Goal: Communication & Community: Answer question/provide support

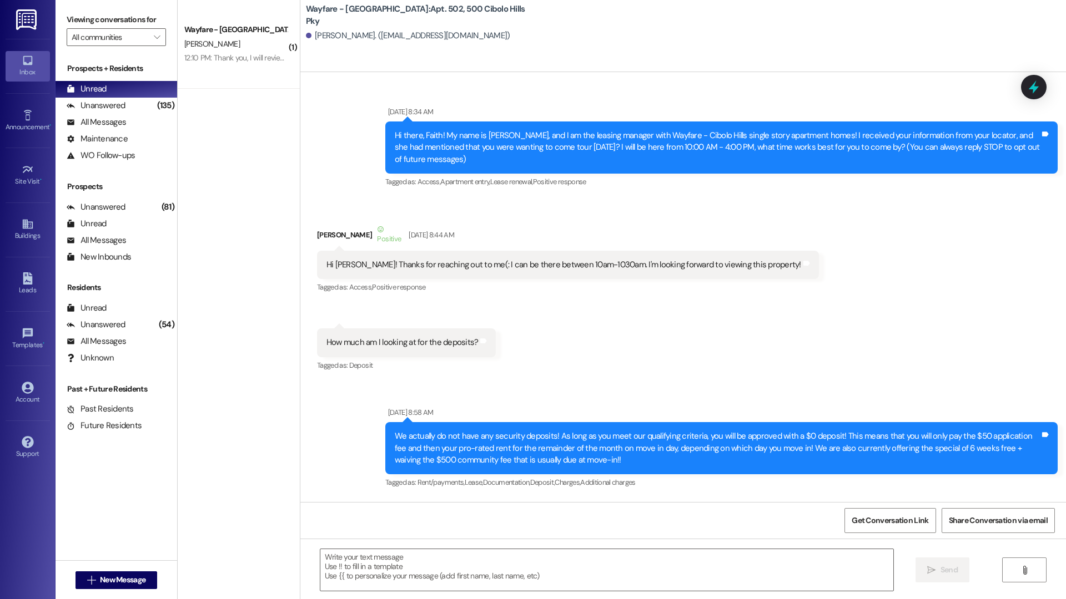
scroll to position [49469, 0]
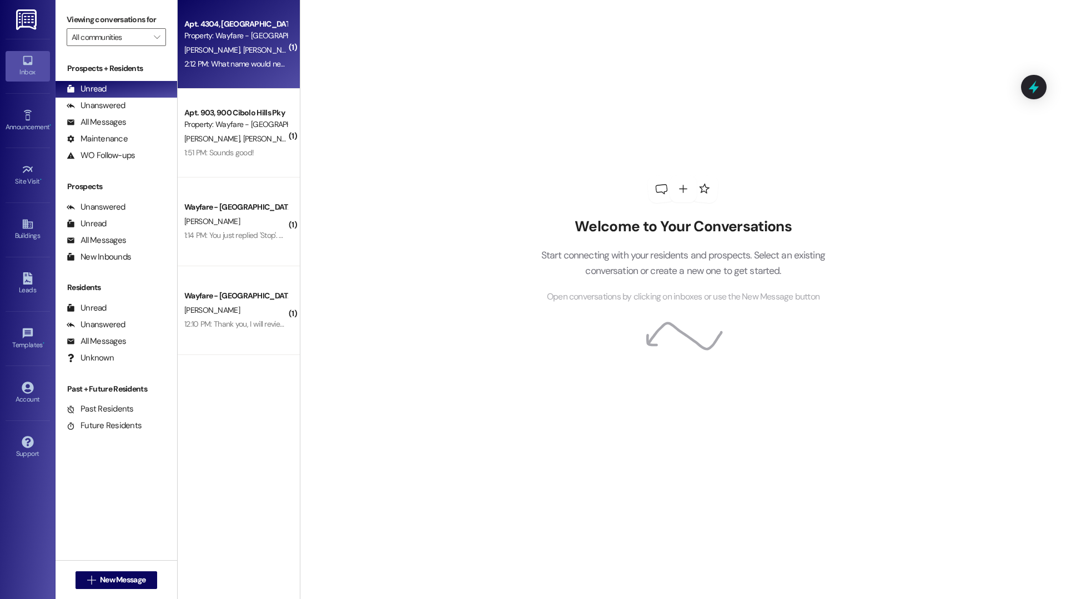
click at [251, 64] on div "2:12 PM: What name would need to be changed? I can go ahead and make a note of …" at bounding box center [441, 64] width 514 height 10
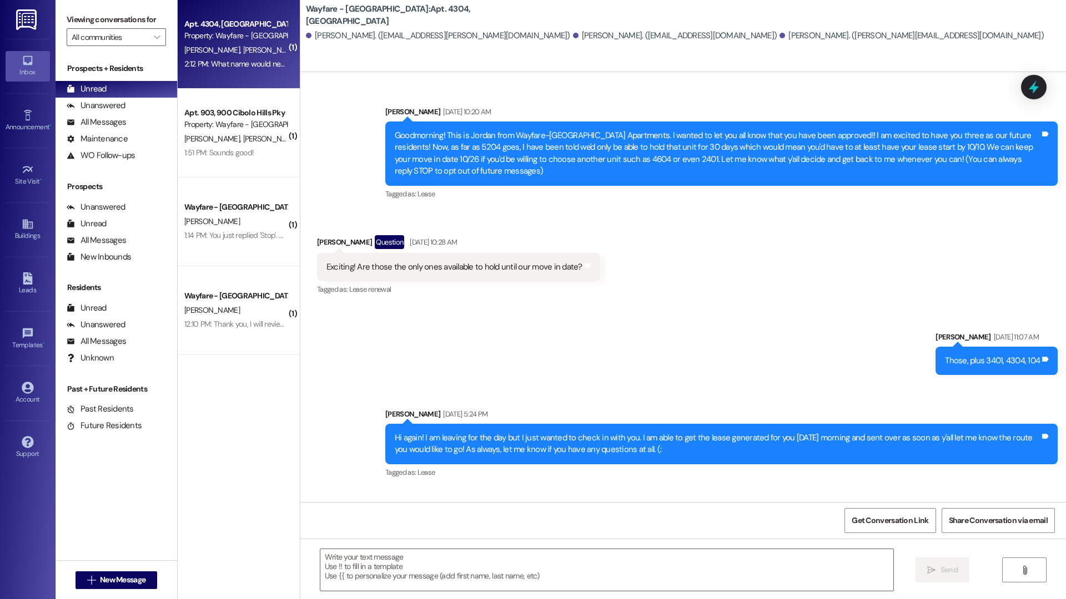
scroll to position [15892, 0]
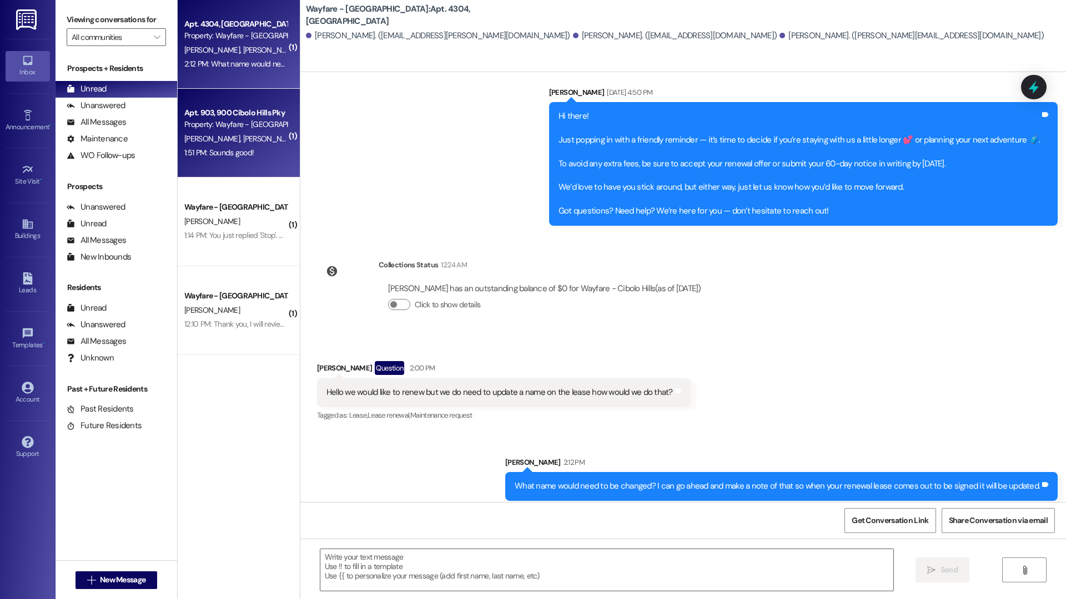
click at [263, 173] on div "Apt. 903, 900 Cibolo Hills Pky Property: Wayfare - Cibolo Hills [PERSON_NAME] […" at bounding box center [239, 133] width 122 height 89
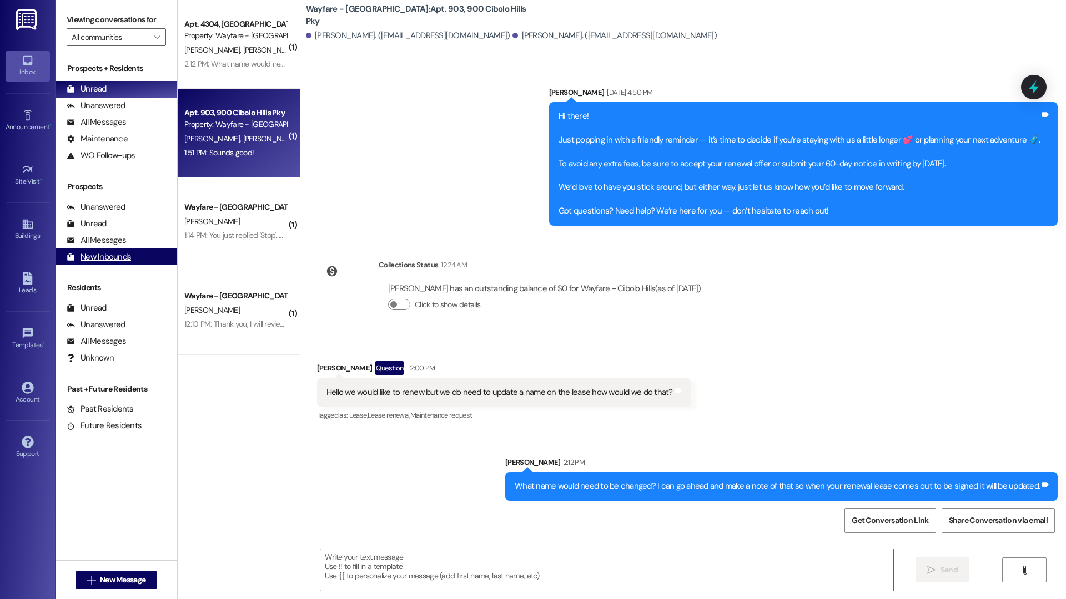
scroll to position [11004, 0]
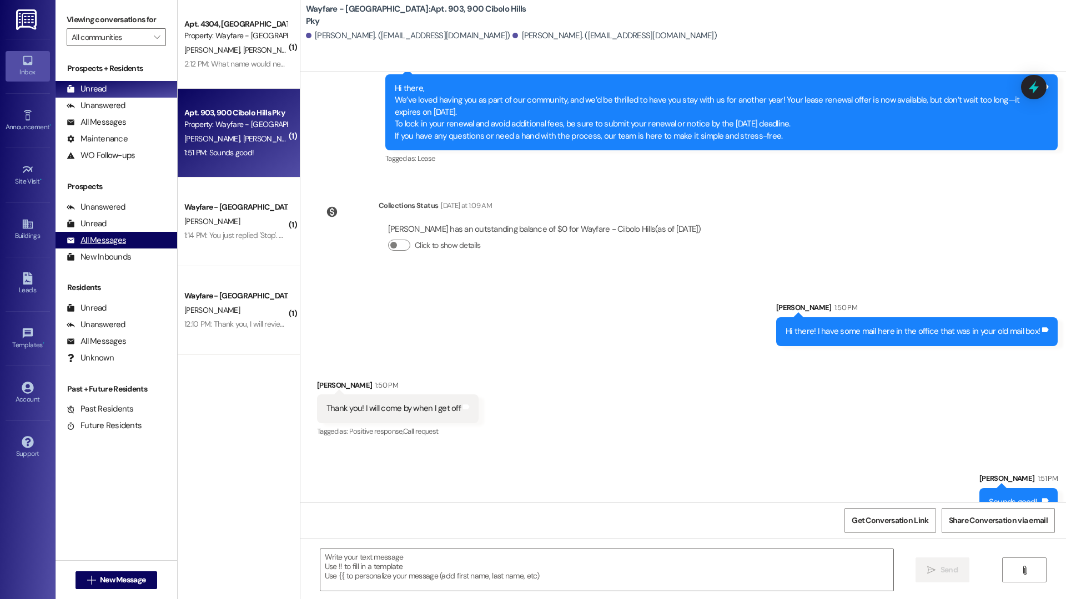
click at [162, 238] on div "All Messages (undefined)" at bounding box center [116, 240] width 122 height 17
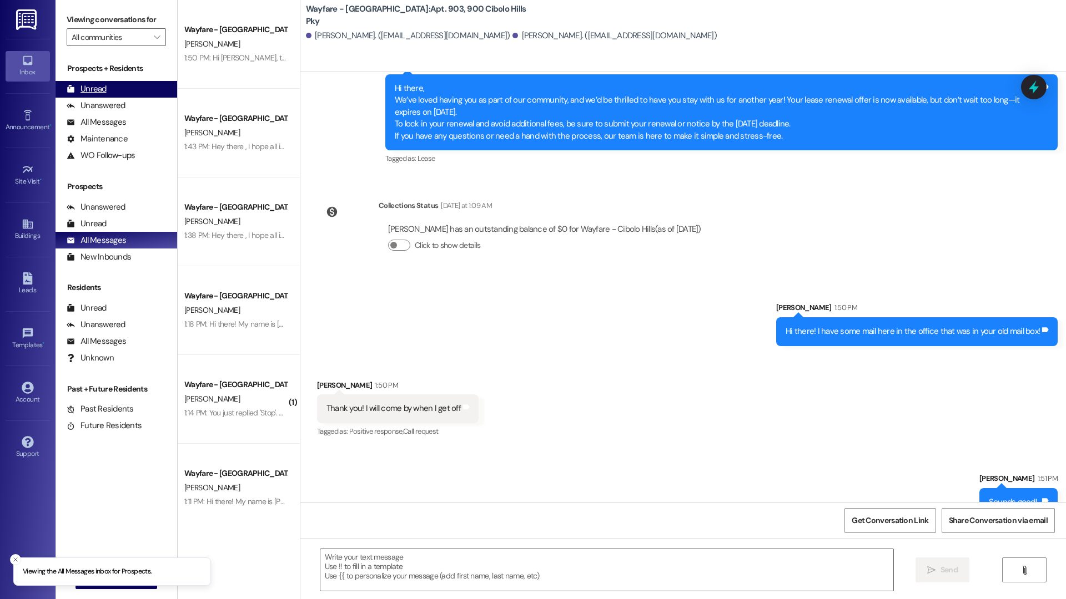
click at [104, 88] on div "Unread" at bounding box center [87, 89] width 40 height 12
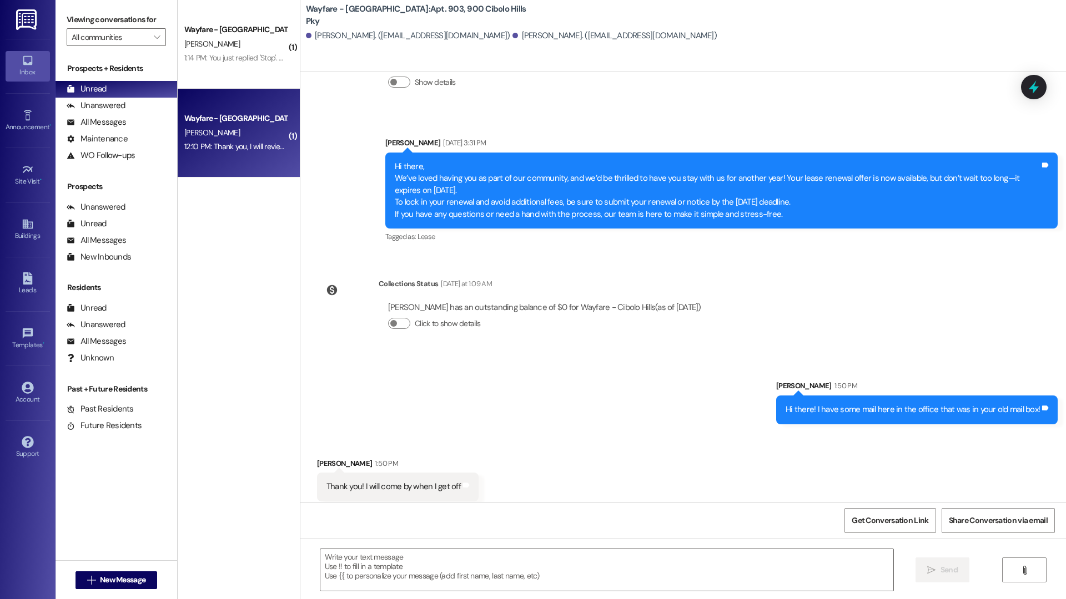
click at [244, 114] on div "Wayfare - [GEOGRAPHIC_DATA]" at bounding box center [235, 119] width 103 height 12
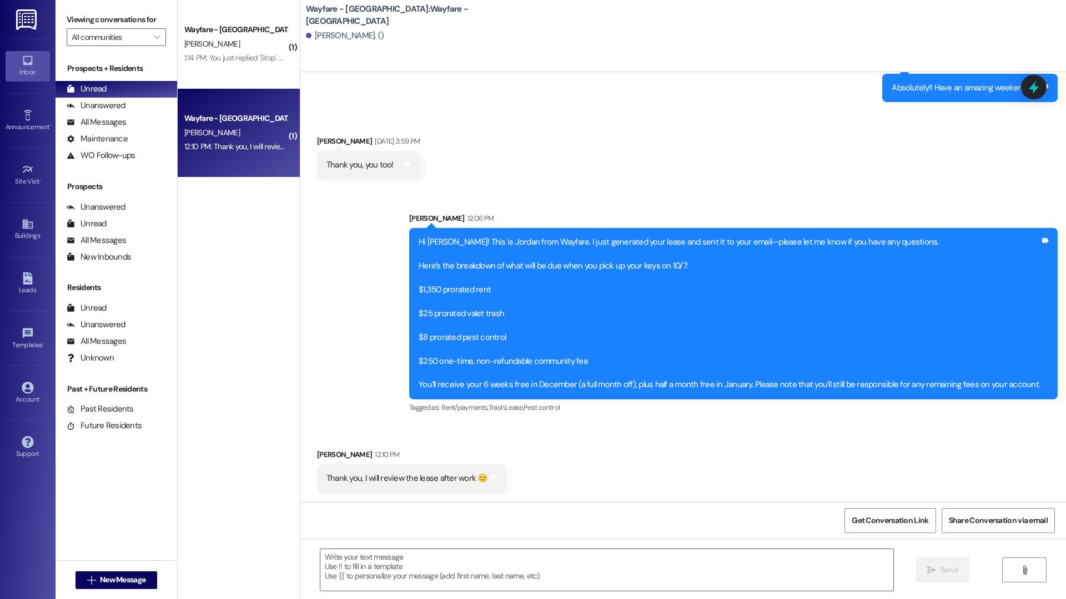
scroll to position [369, 0]
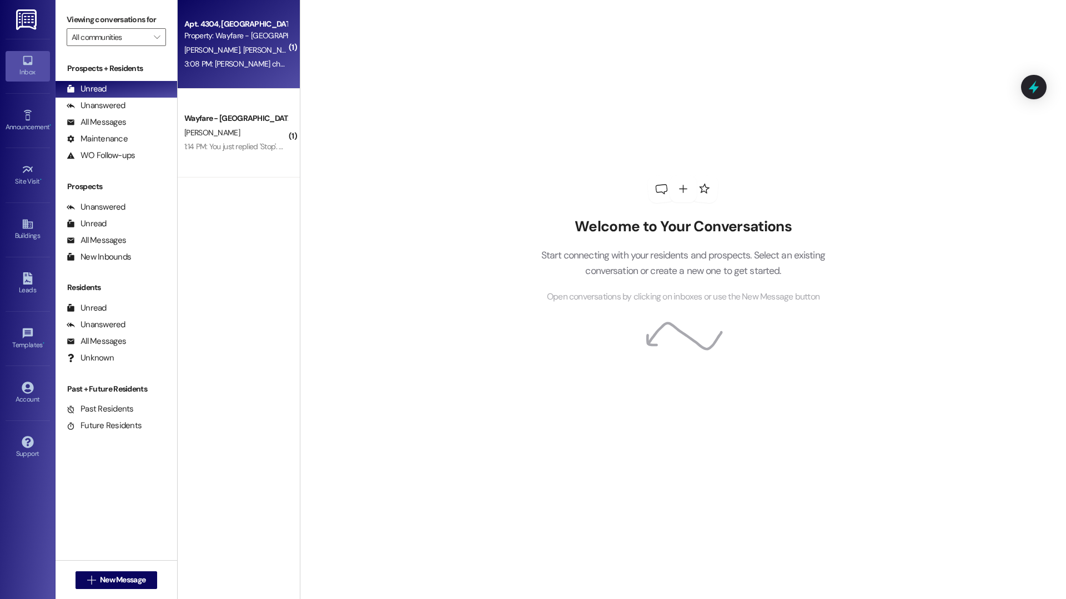
click at [267, 59] on div "3:08 PM: Bianca gonzales changed to Bianca Wills. Thank you. Do we have to come…" at bounding box center [385, 64] width 402 height 10
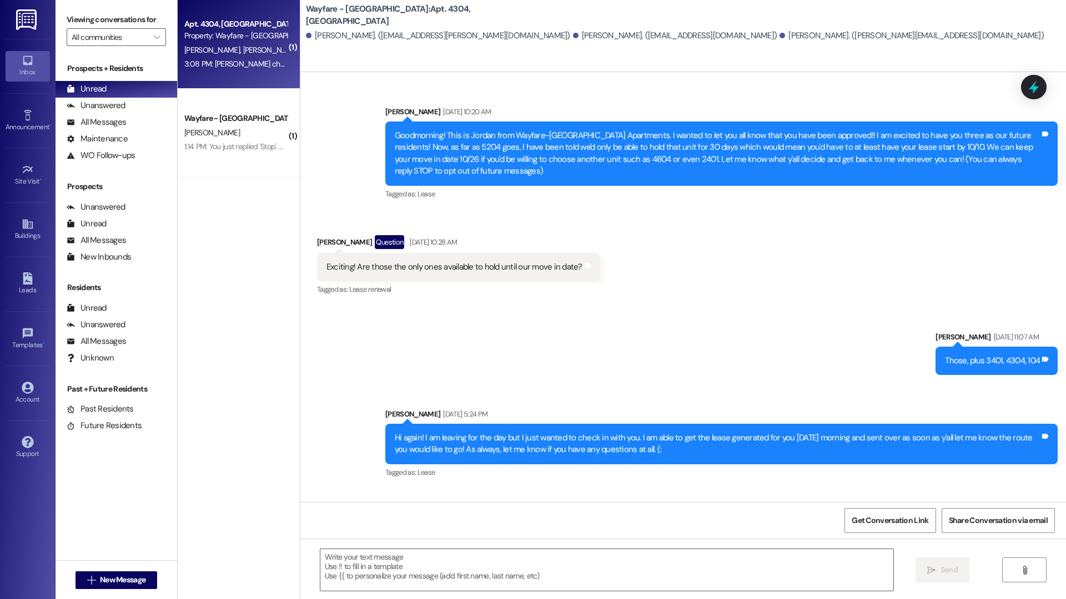
scroll to position [15988, 0]
